Goal: Transaction & Acquisition: Purchase product/service

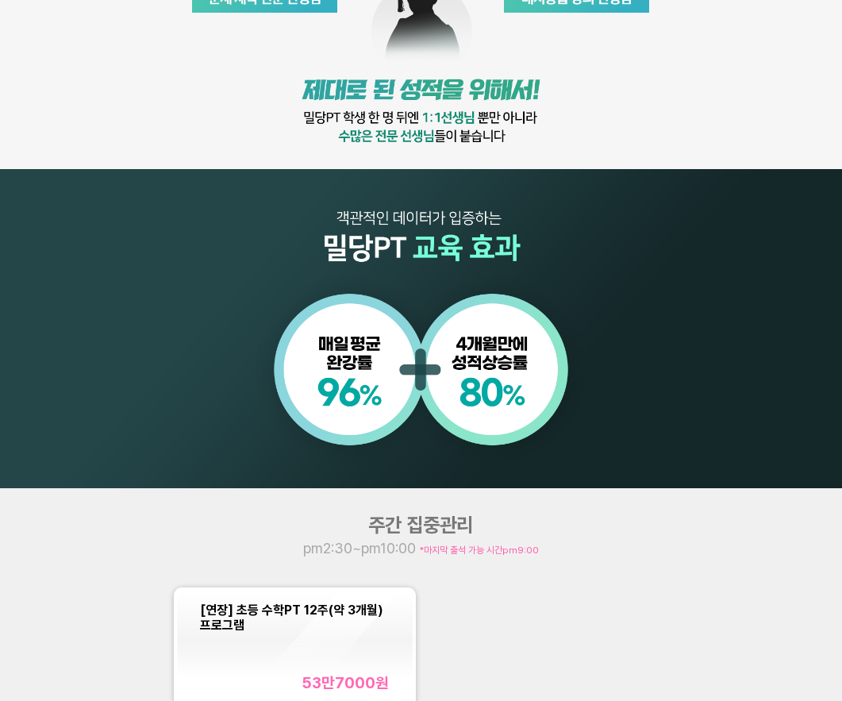
scroll to position [1032, 0]
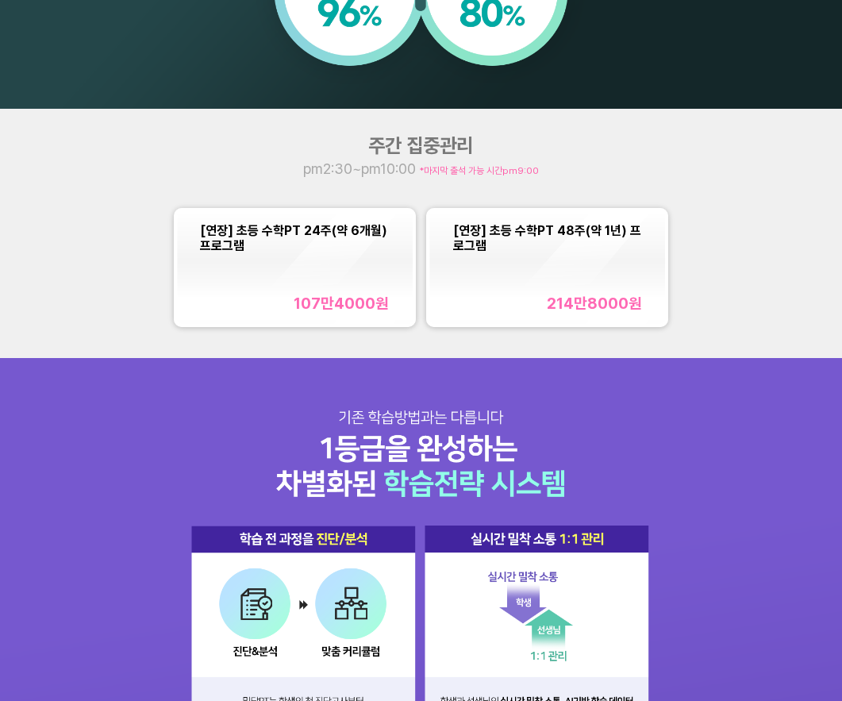
scroll to position [1032, 0]
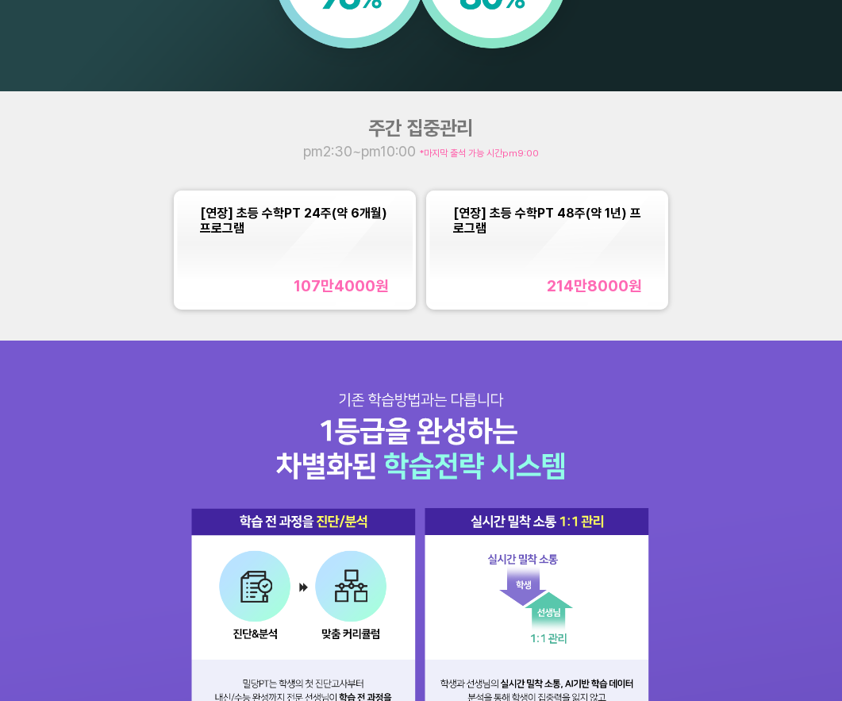
click at [465, 260] on div "[연장] 초등 수학PT 48주(약 1년) 프로그램 214만8000 원" at bounding box center [547, 251] width 189 height 90
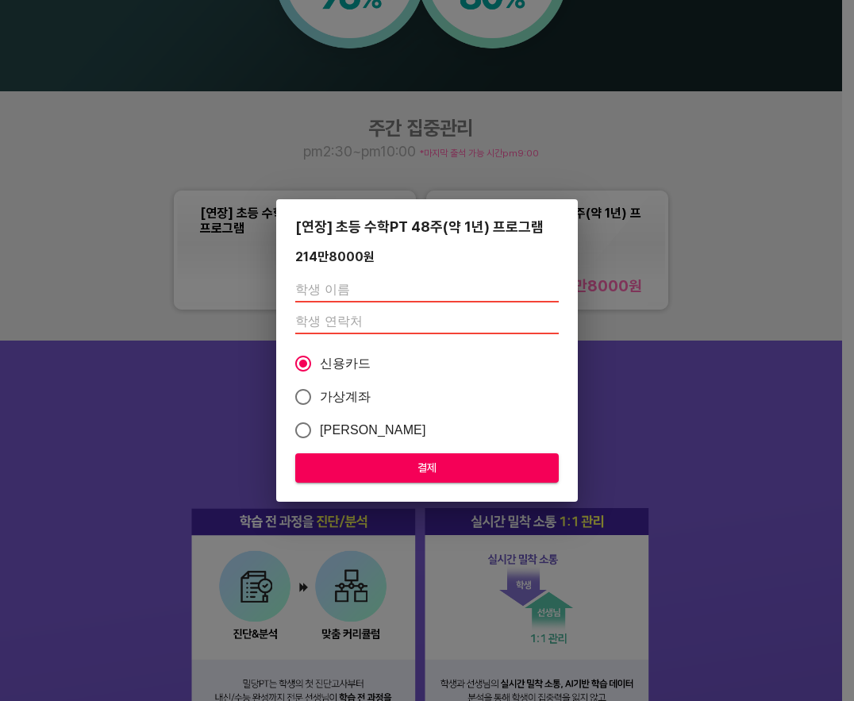
click at [399, 293] on input "text" at bounding box center [427, 289] width 264 height 25
type input "조아름"
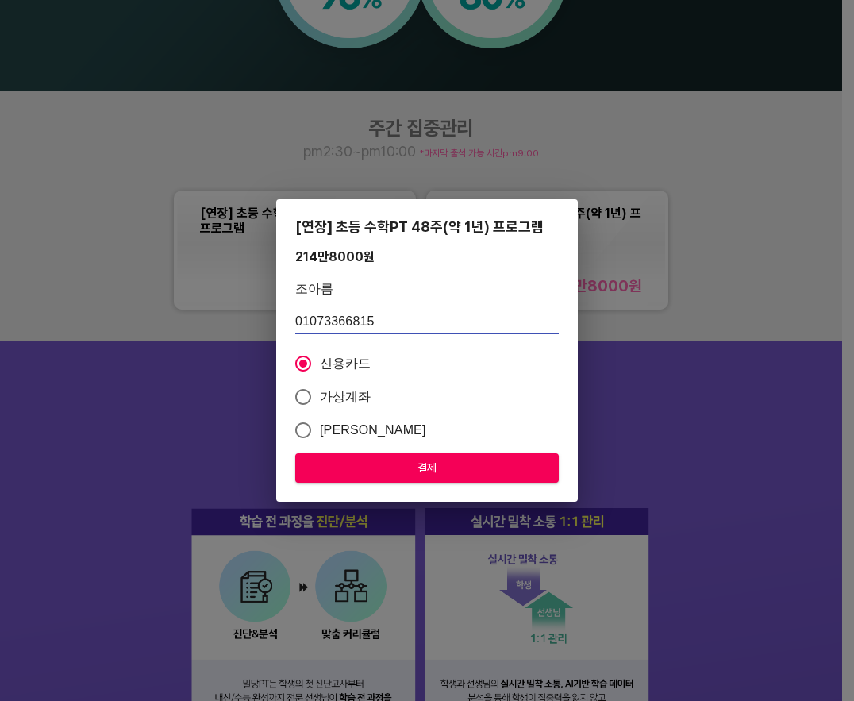
type input "01073366815"
click at [446, 478] on button "결제" at bounding box center [427, 467] width 264 height 29
